Goal: Task Accomplishment & Management: Manage account settings

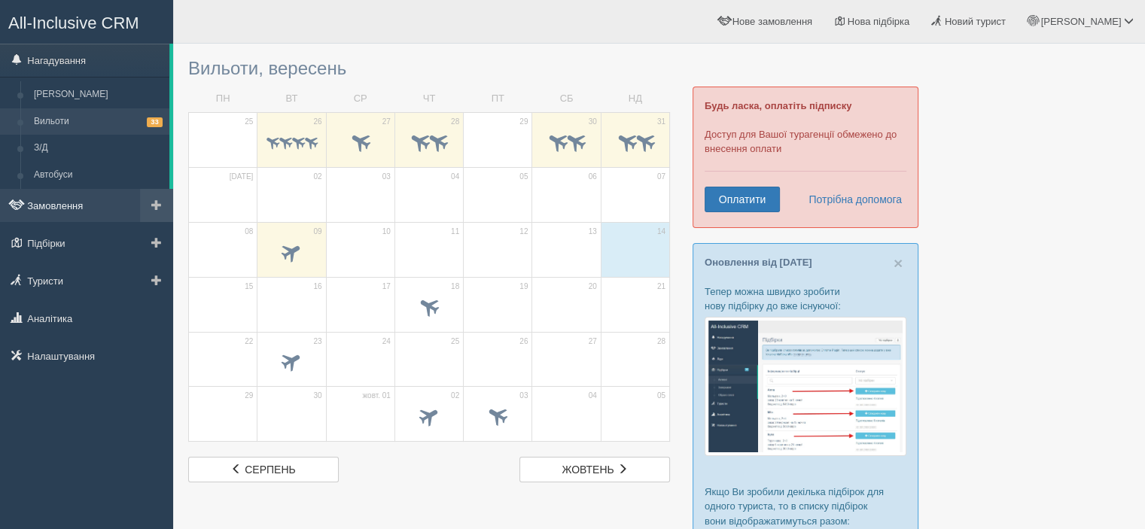
click at [90, 212] on link "Замовлення" at bounding box center [86, 205] width 173 height 33
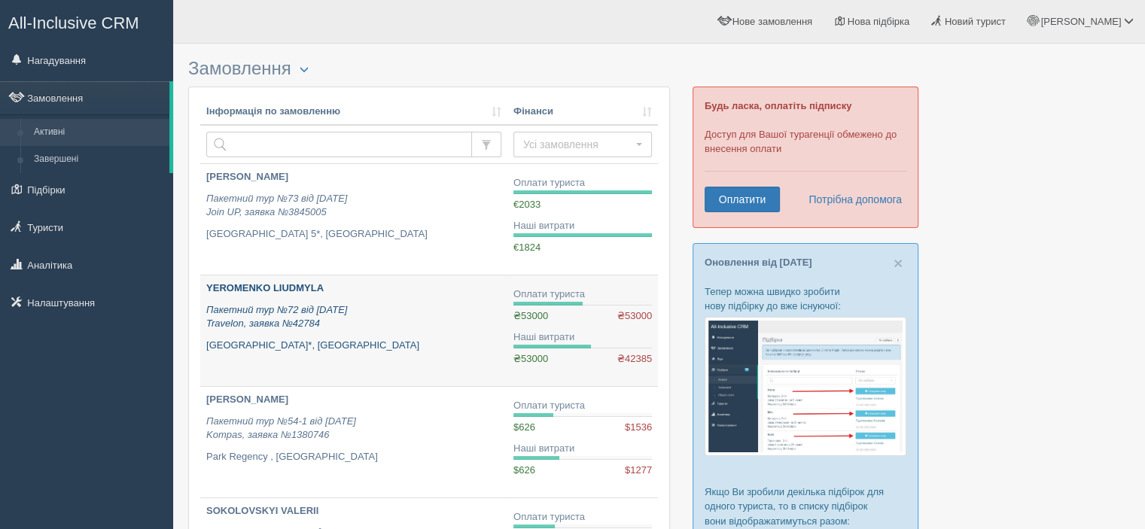
click at [268, 288] on b "YEROMENKO LIUDMYLA" at bounding box center [264, 287] width 117 height 11
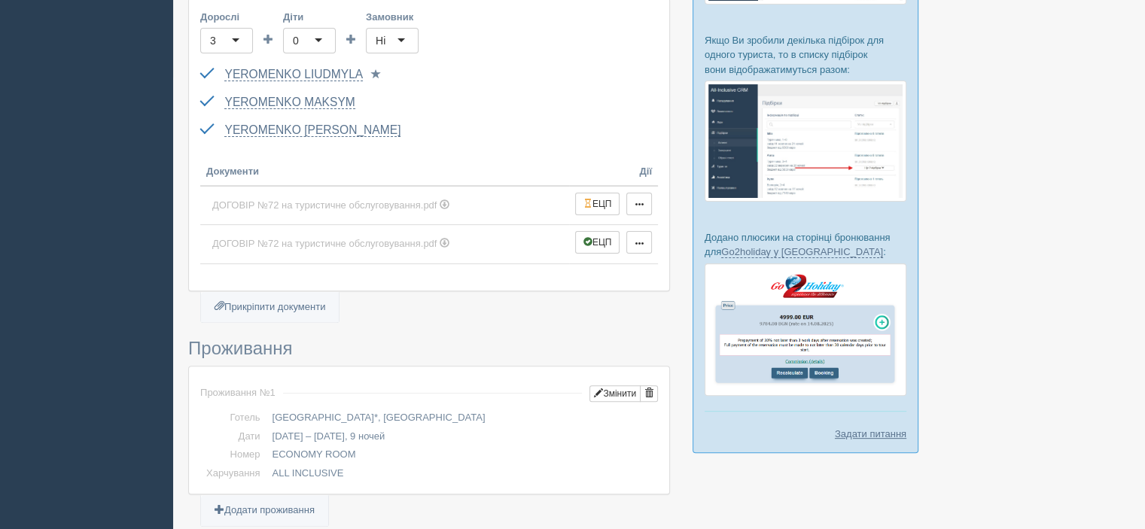
scroll to position [452, 0]
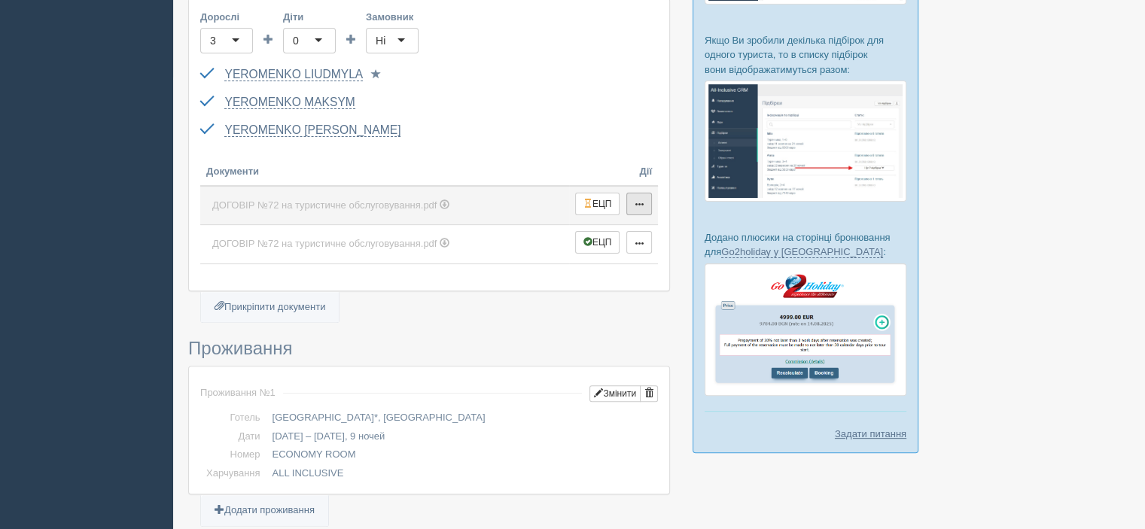
click at [644, 204] on button "button" at bounding box center [639, 204] width 26 height 23
click at [672, 254] on link "Видалити" at bounding box center [686, 254] width 119 height 25
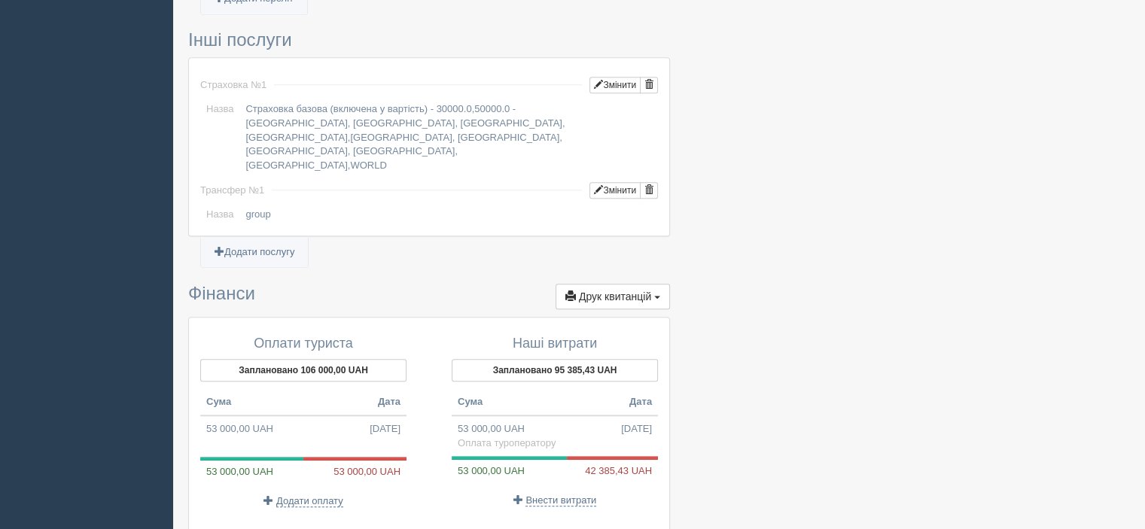
scroll to position [1280, 0]
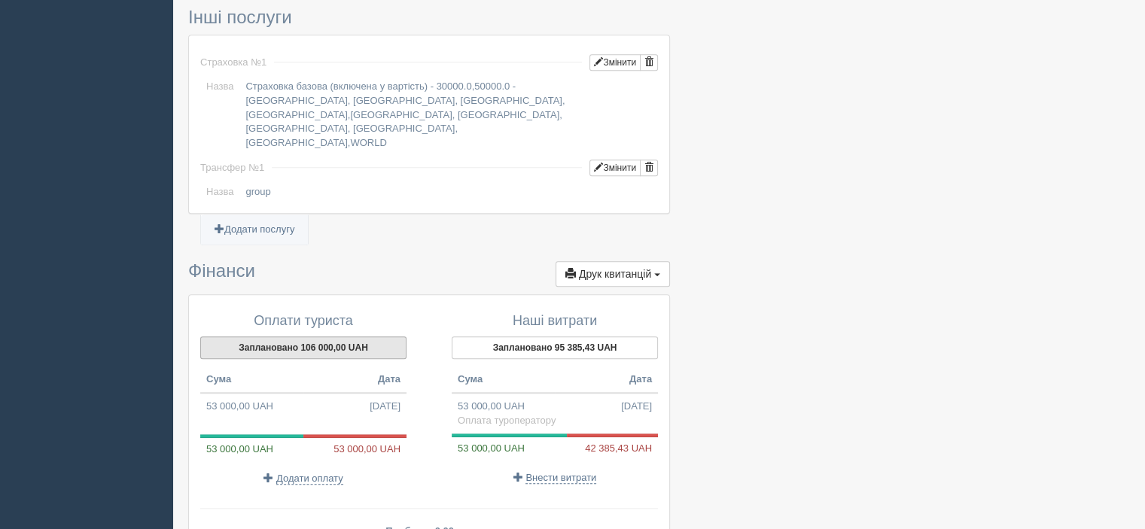
click at [297, 336] on button "Заплановано 106 000,00 UAH" at bounding box center [303, 347] width 206 height 23
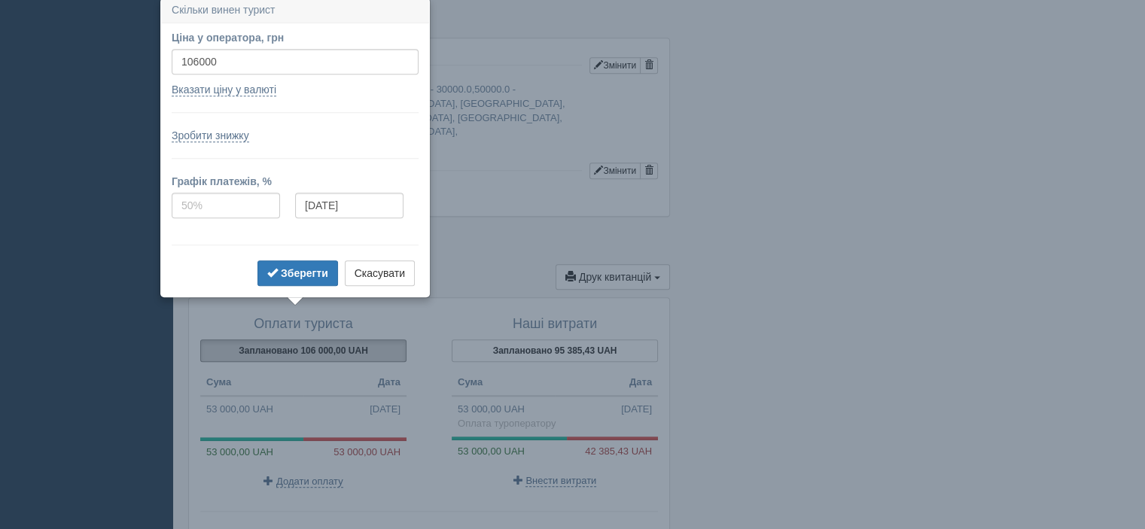
scroll to position [1274, 0]
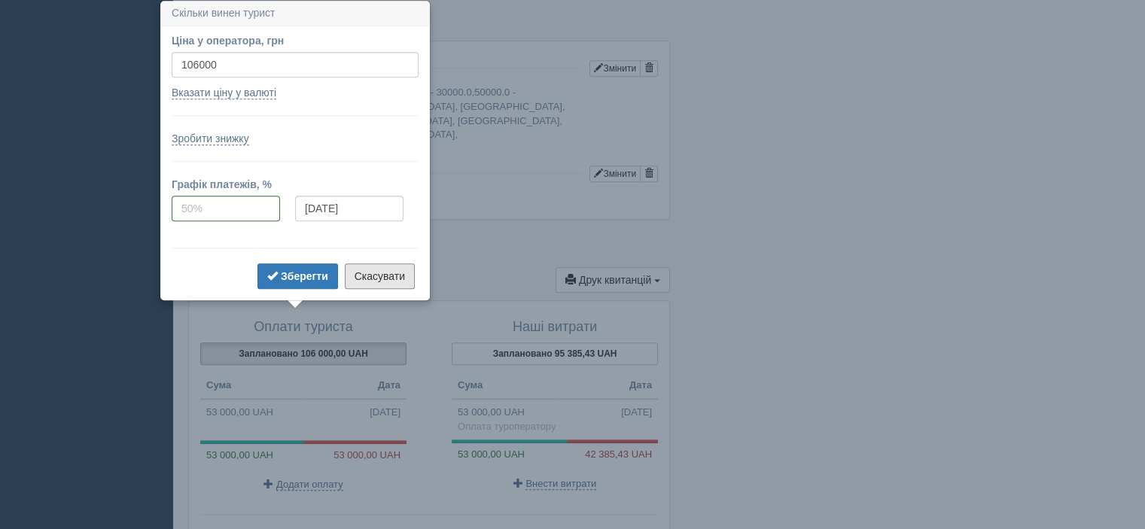
click at [378, 277] on button "Скасувати" at bounding box center [380, 276] width 70 height 26
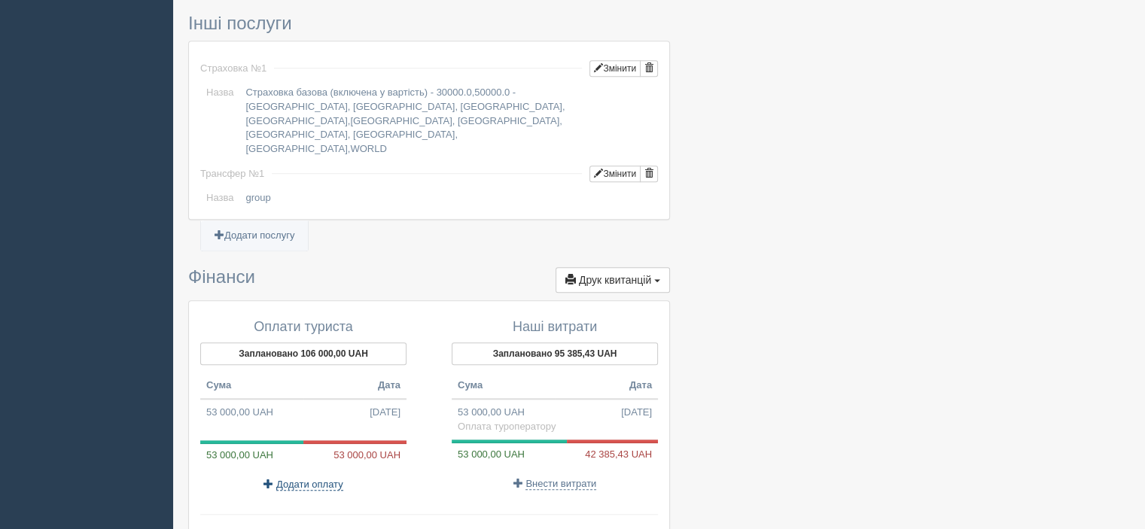
click at [301, 479] on span "Додати оплату" at bounding box center [309, 485] width 67 height 12
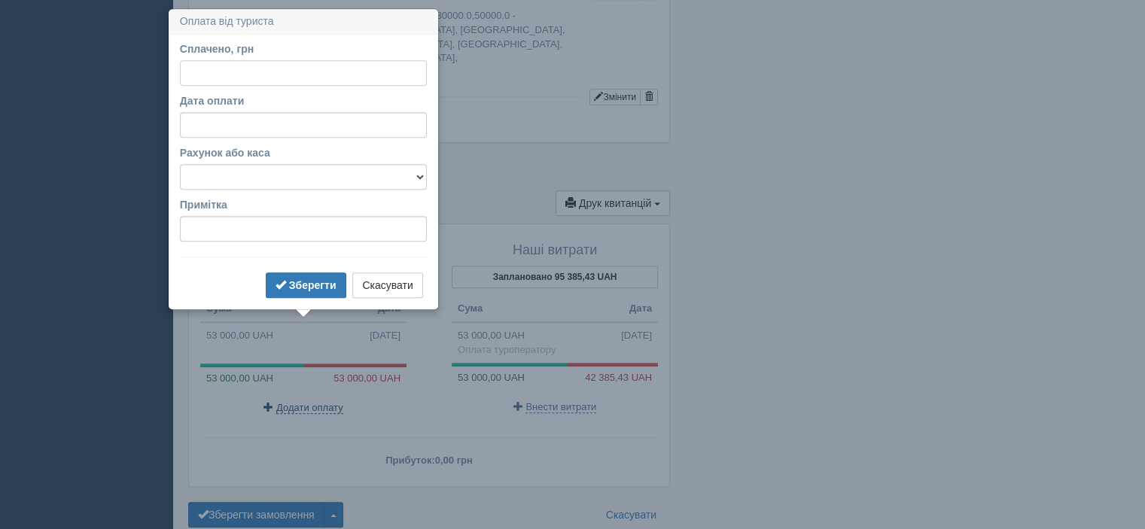
scroll to position [1358, 0]
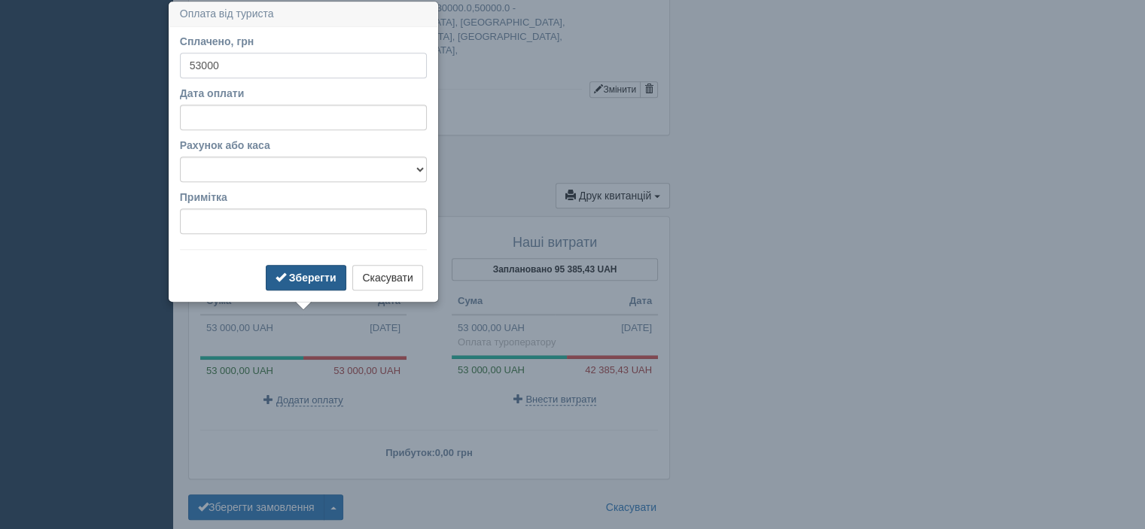
type input "53000"
click at [284, 276] on span "submit" at bounding box center [281, 277] width 11 height 11
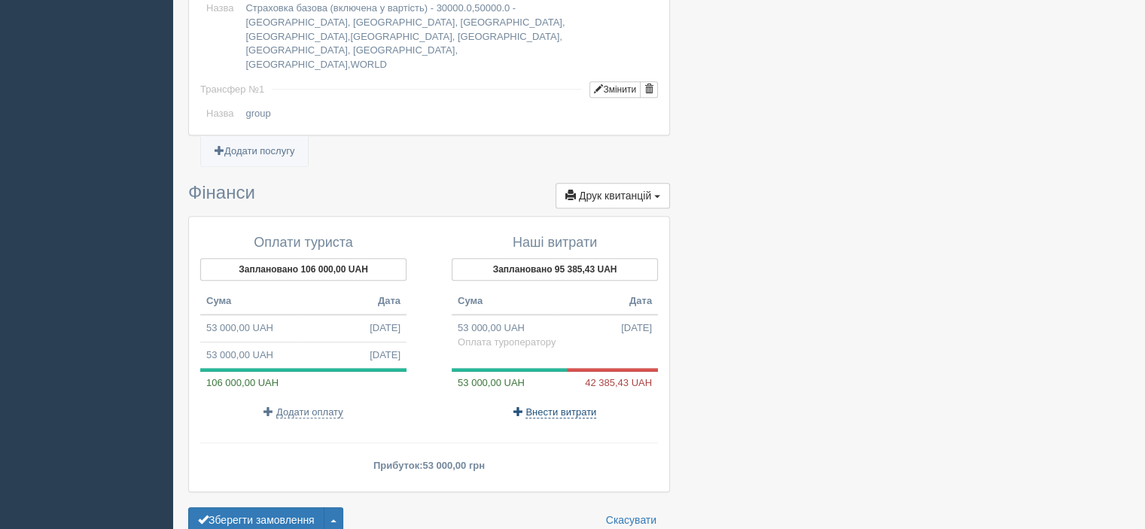
click at [567, 406] on span "Внести витрати" at bounding box center [560, 412] width 71 height 12
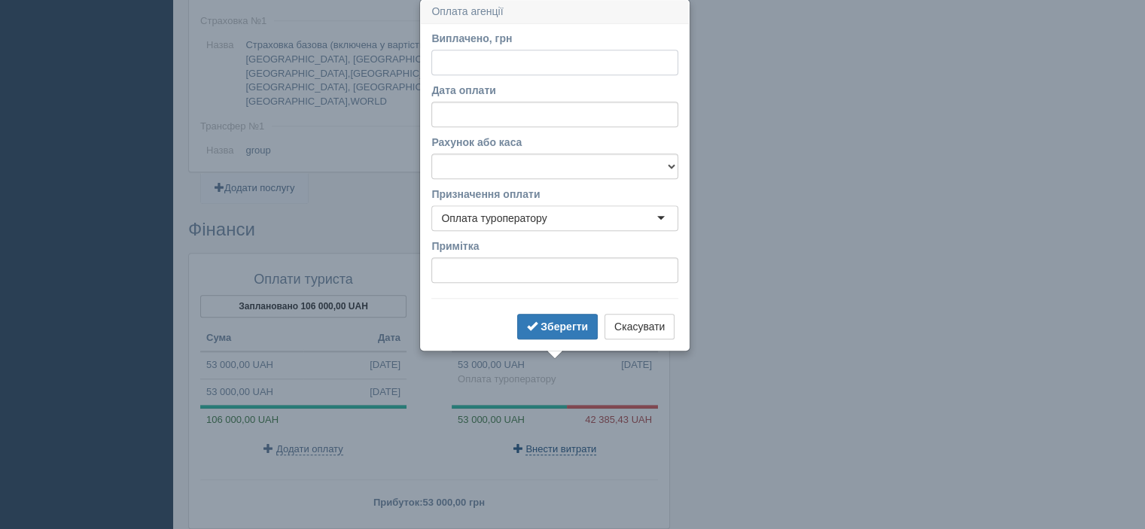
scroll to position [1319, 0]
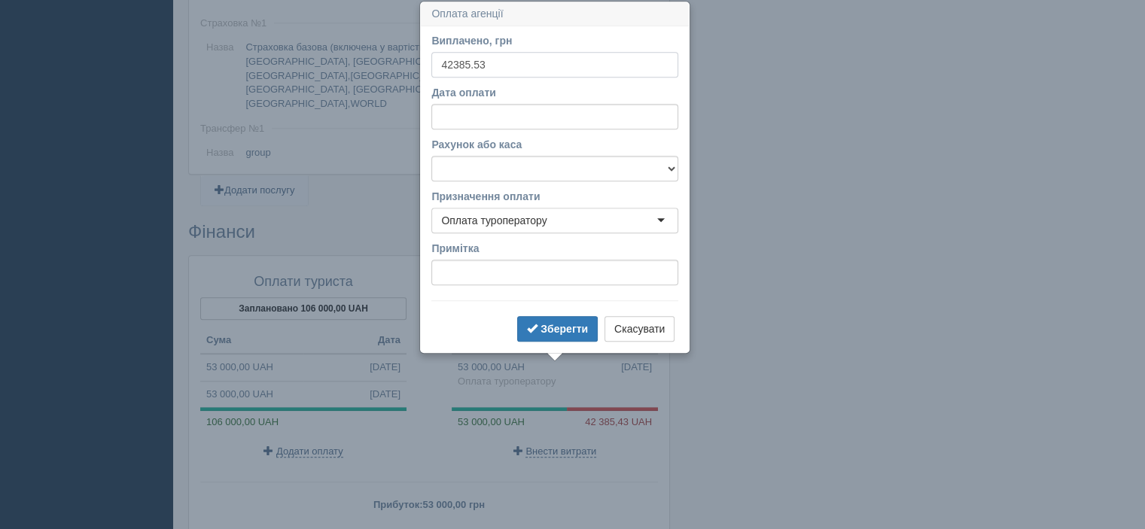
type input "42385.53"
click at [583, 323] on b "Зберегти" at bounding box center [563, 329] width 47 height 12
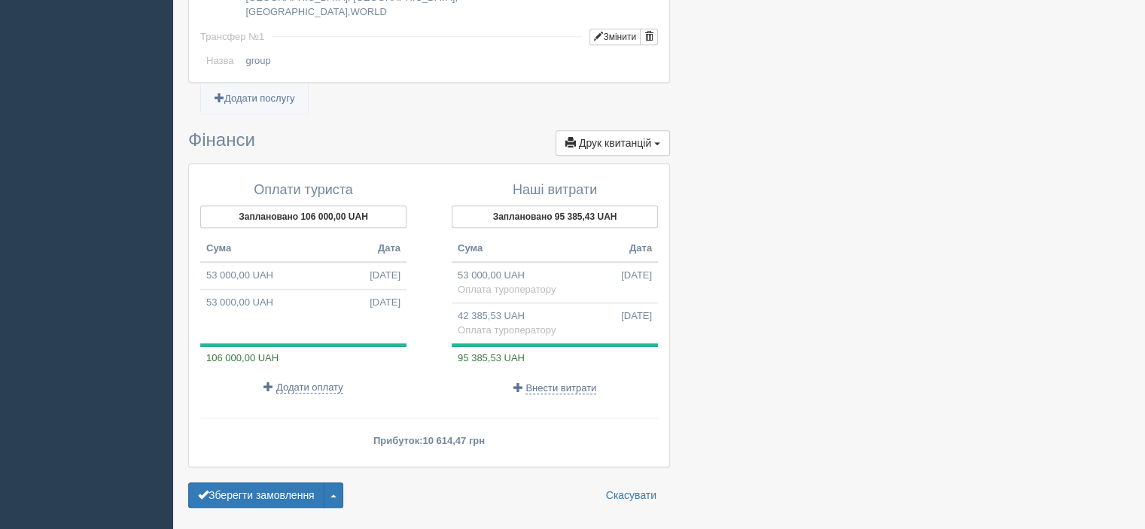
scroll to position [1430, 0]
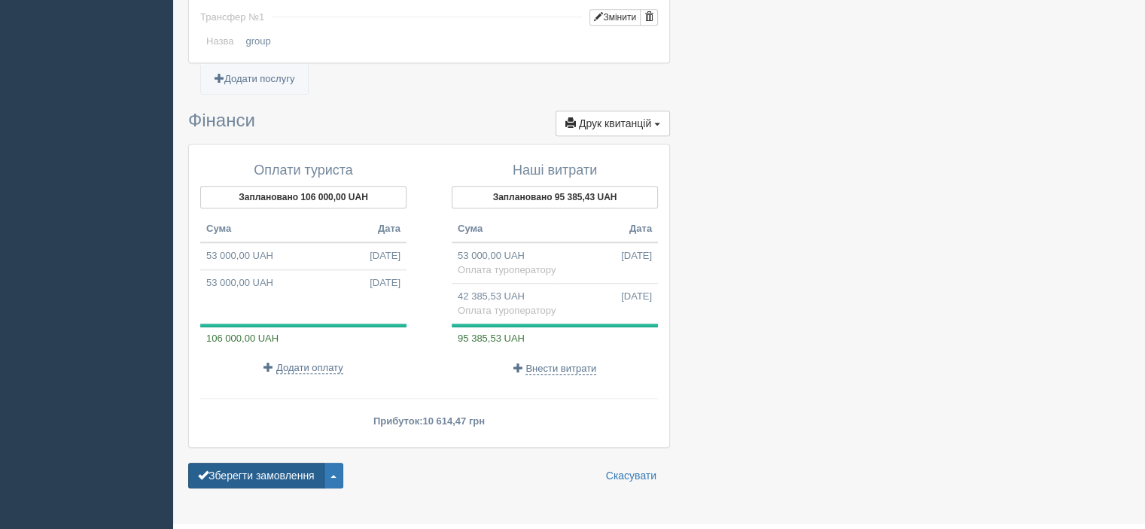
click at [215, 463] on button "Зберегти замовлення" at bounding box center [256, 476] width 136 height 26
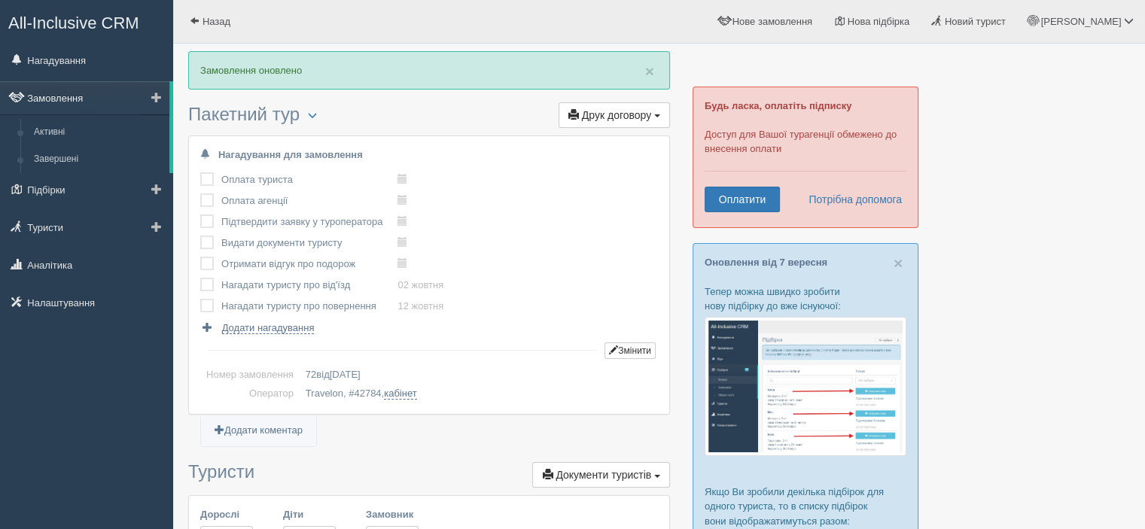
click at [69, 95] on link "Замовлення" at bounding box center [84, 97] width 169 height 33
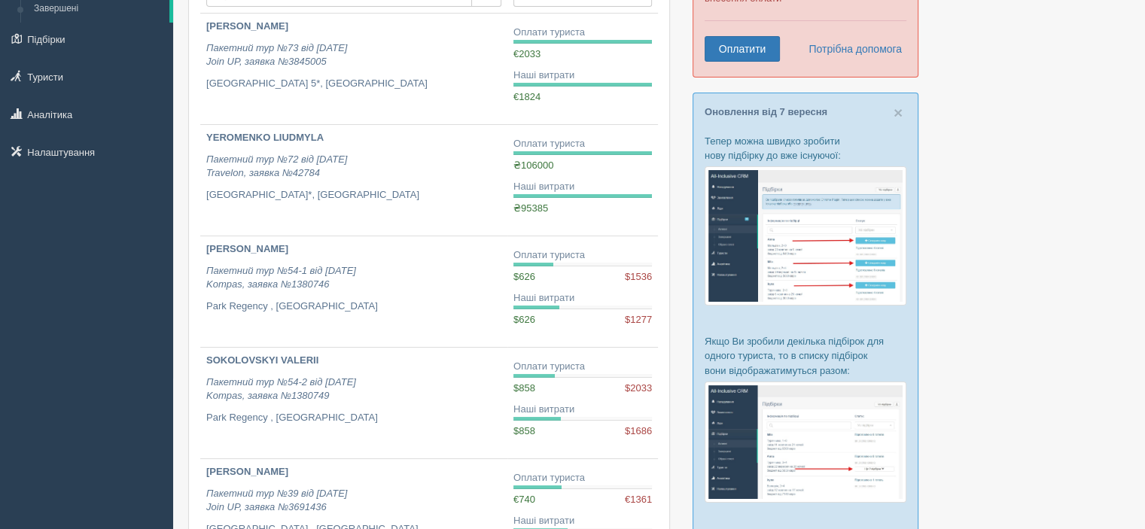
scroll to position [75, 0]
